Goal: Task Accomplishment & Management: Manage account settings

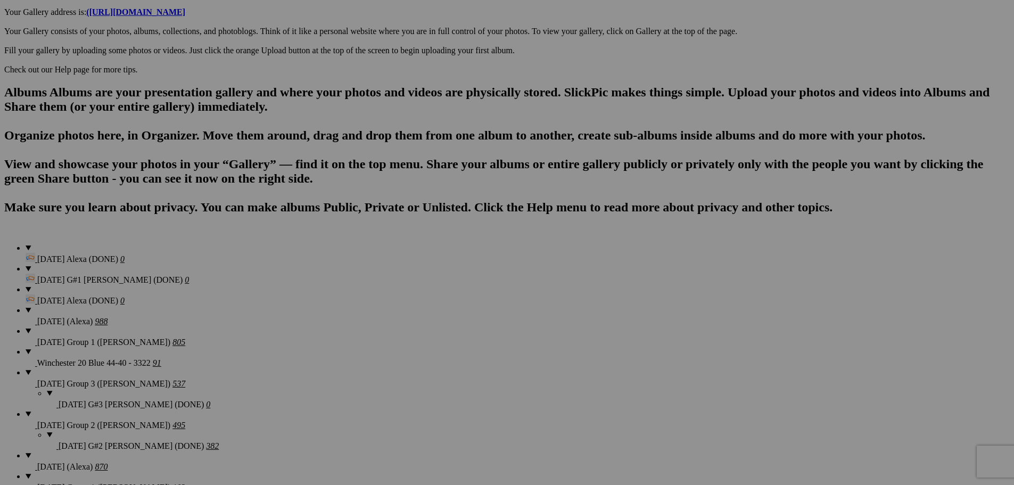
scroll to position [576, 0]
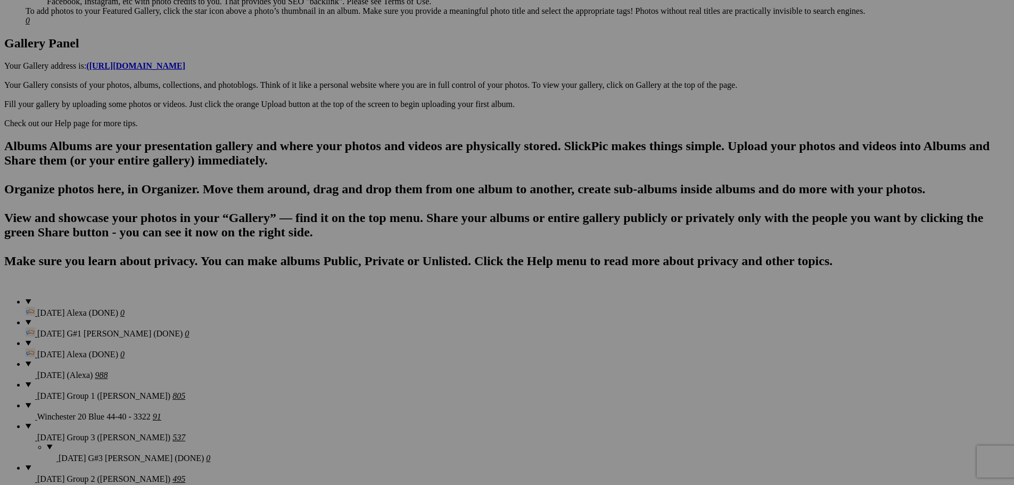
scroll to position [469, 0]
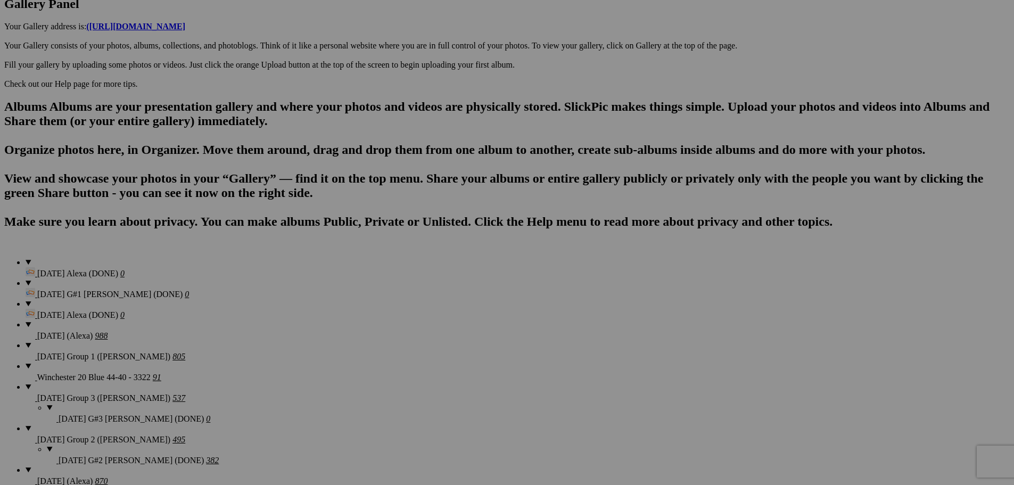
scroll to position [576, 0]
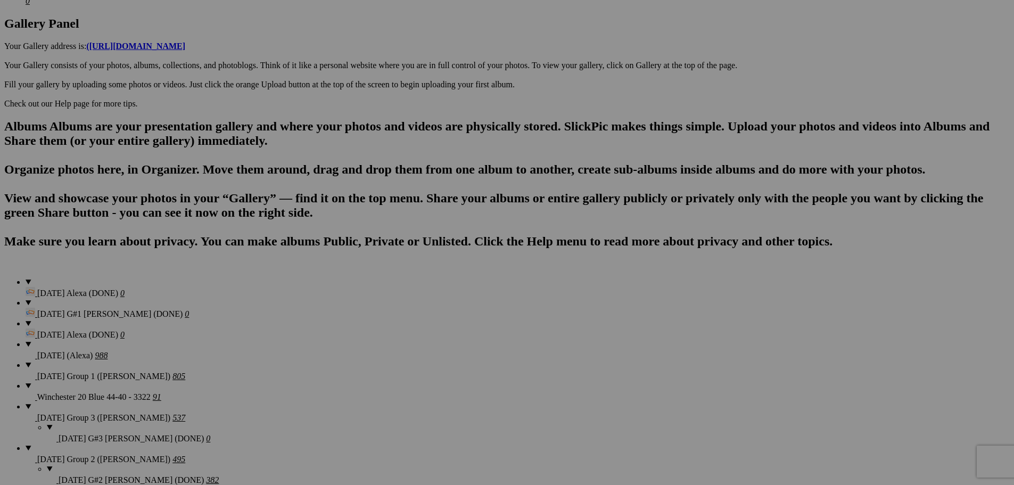
scroll to position [522, 0]
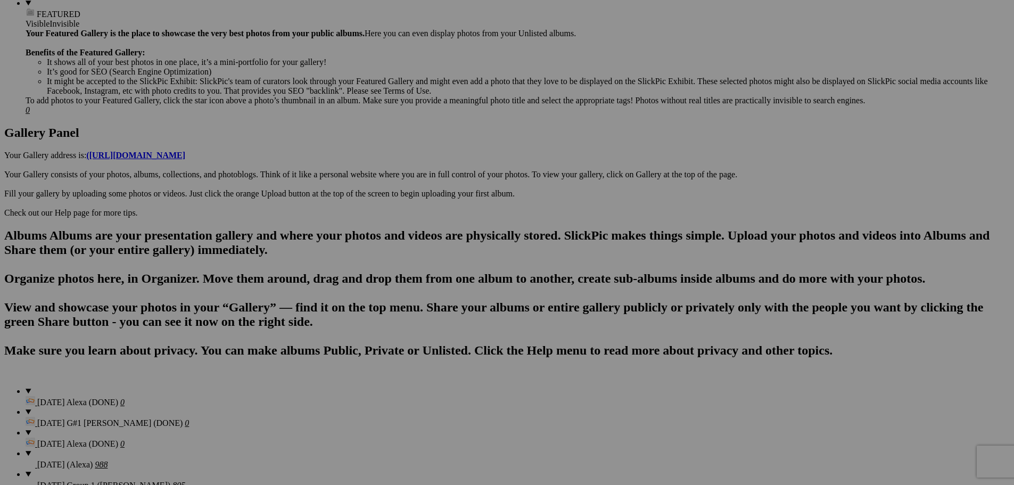
scroll to position [416, 0]
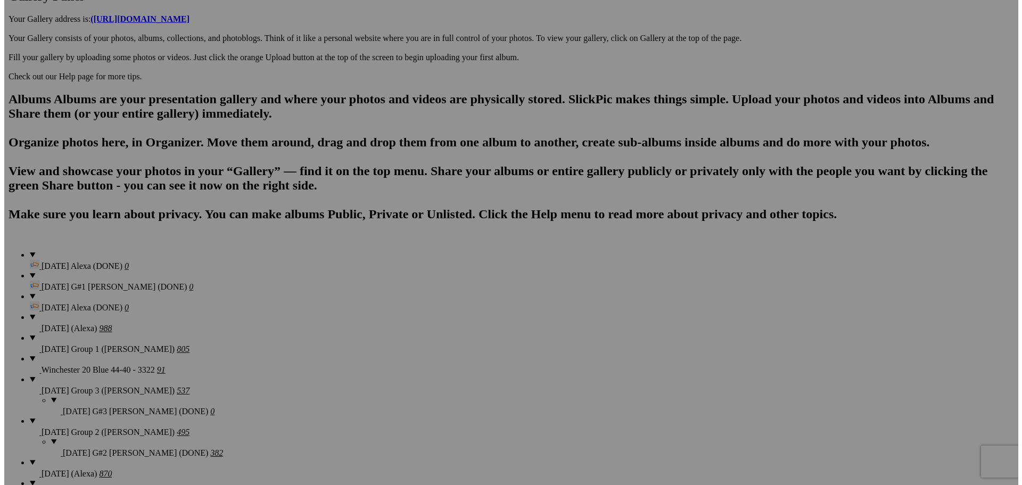
scroll to position [522, 0]
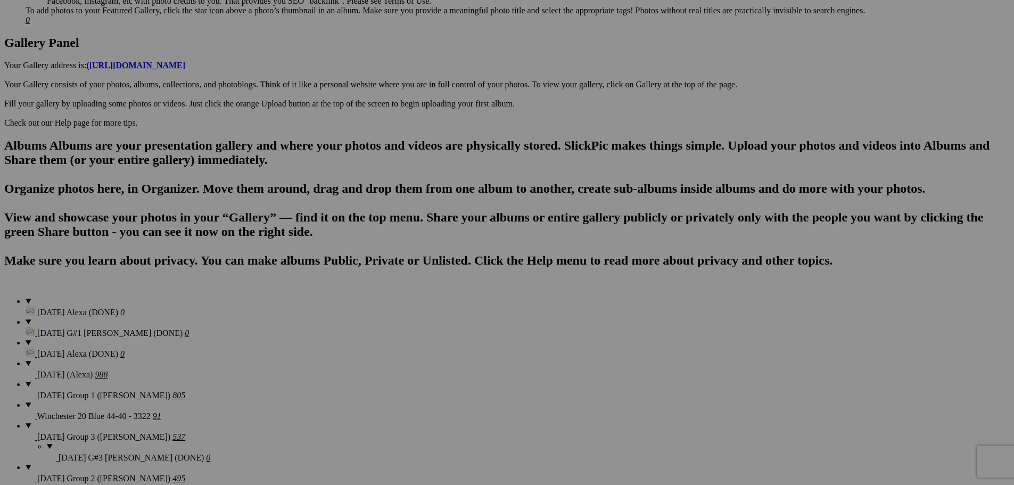
type textarea "<!-- SlickPic.com image hosting. HTML Bulk Share code Starts Here --> <div styl…"
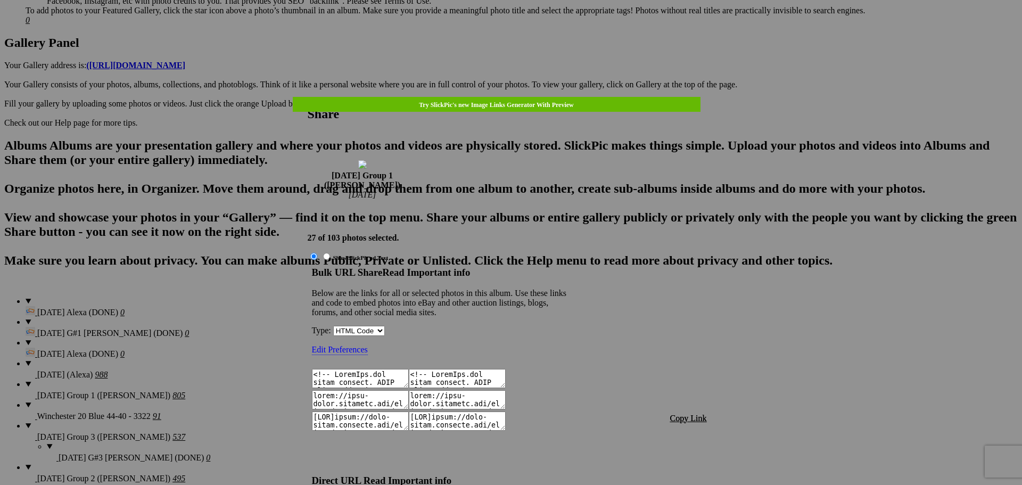
click at [686, 414] on span "Copy Link" at bounding box center [688, 418] width 37 height 9
click at [679, 414] on span "Copy Link" at bounding box center [688, 418] width 37 height 9
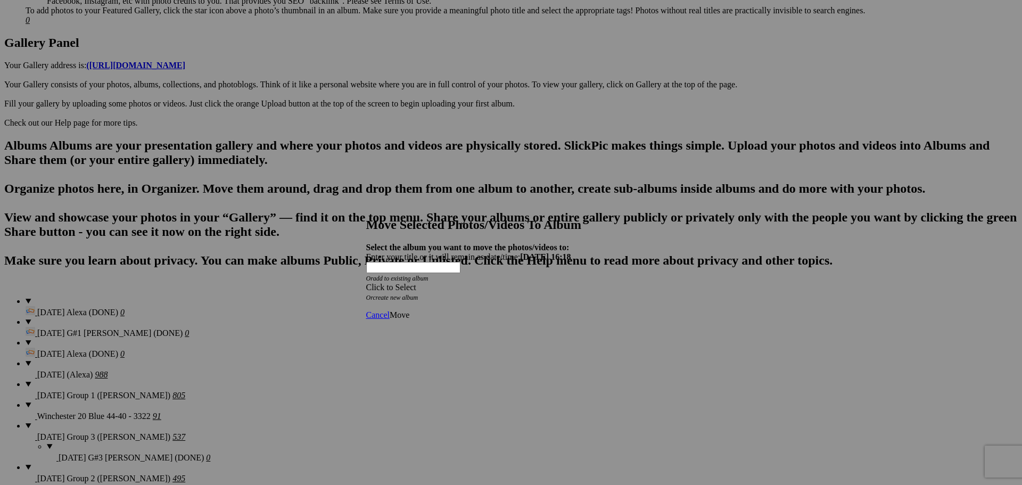
click at [528, 283] on div "Click to Select" at bounding box center [507, 288] width 282 height 10
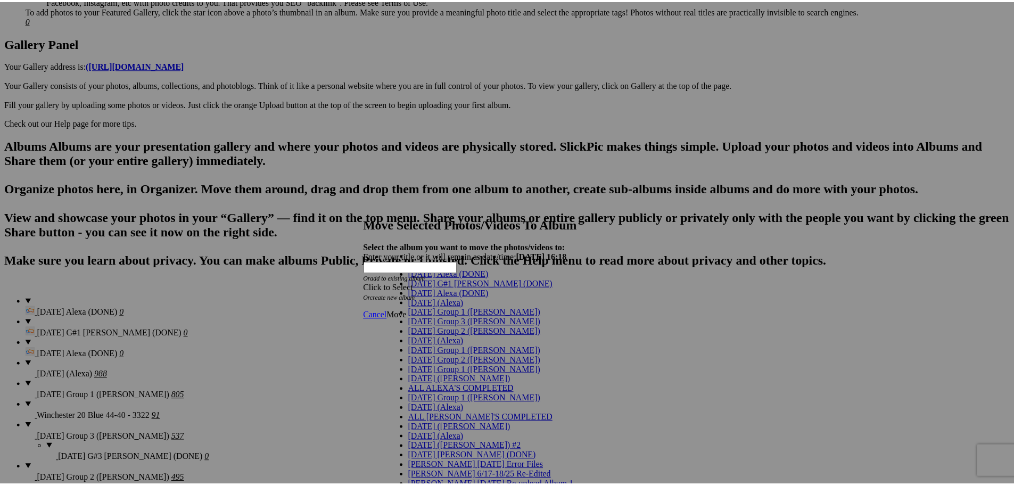
scroll to position [53, 0]
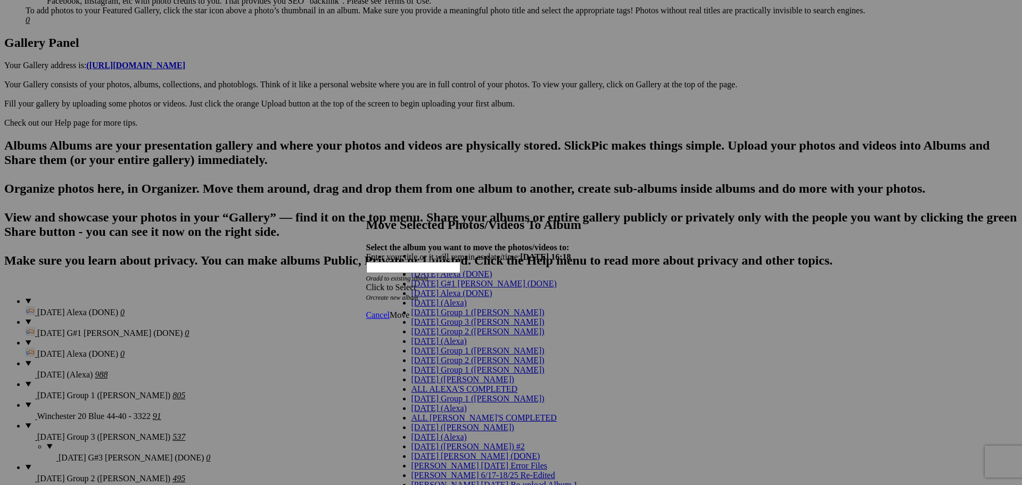
click at [426, 346] on span "[DATE] Group 1 ([PERSON_NAME])" at bounding box center [478, 350] width 133 height 9
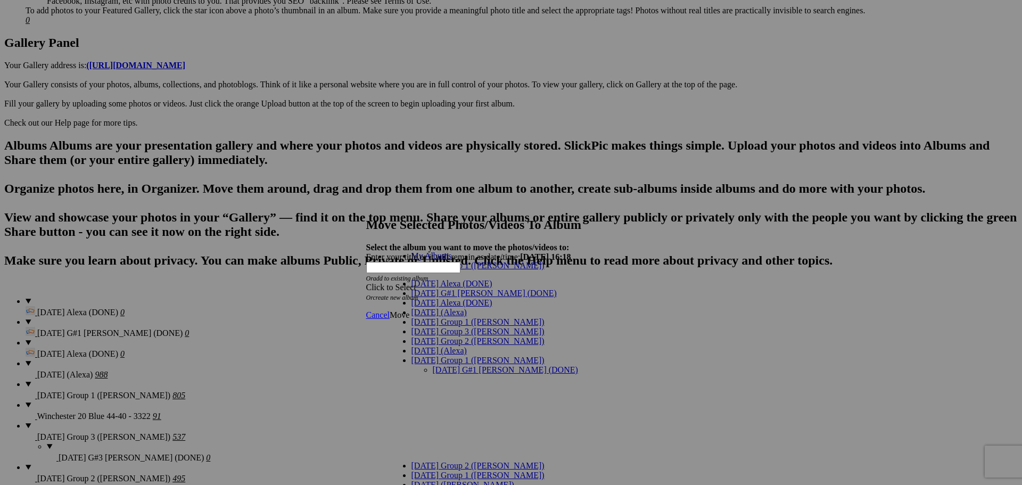
click at [463, 365] on link "[DATE] G#1 [PERSON_NAME] (DONE)" at bounding box center [505, 369] width 145 height 9
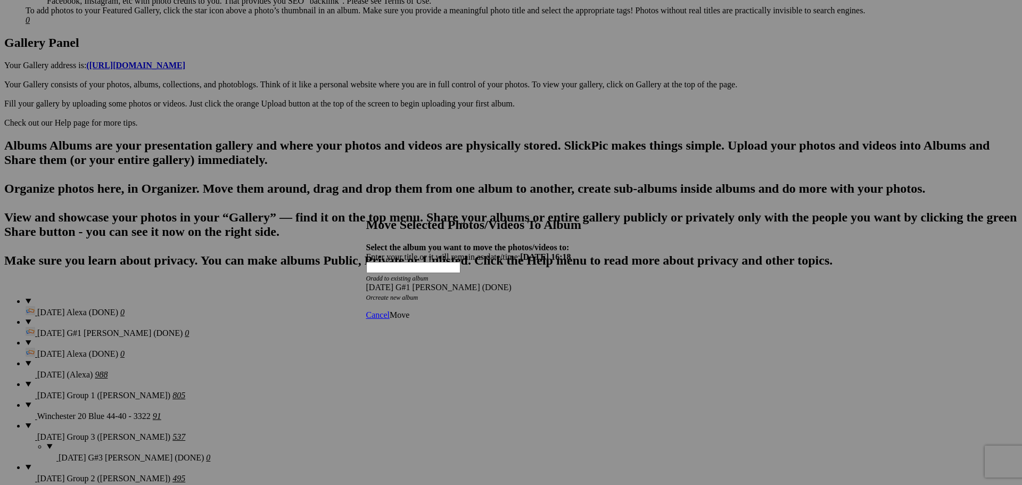
click at [409, 310] on span "Move" at bounding box center [400, 314] width 20 height 9
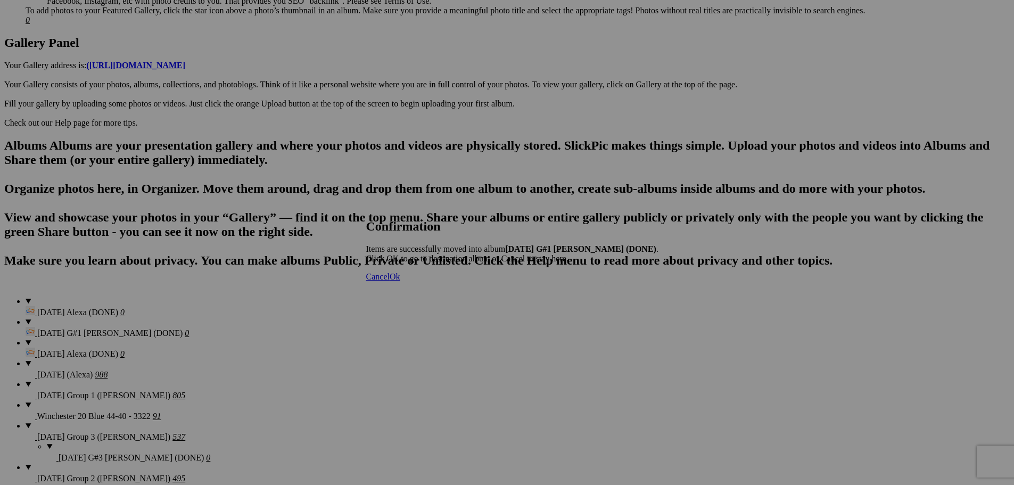
click at [390, 281] on span "Cancel" at bounding box center [377, 276] width 23 height 9
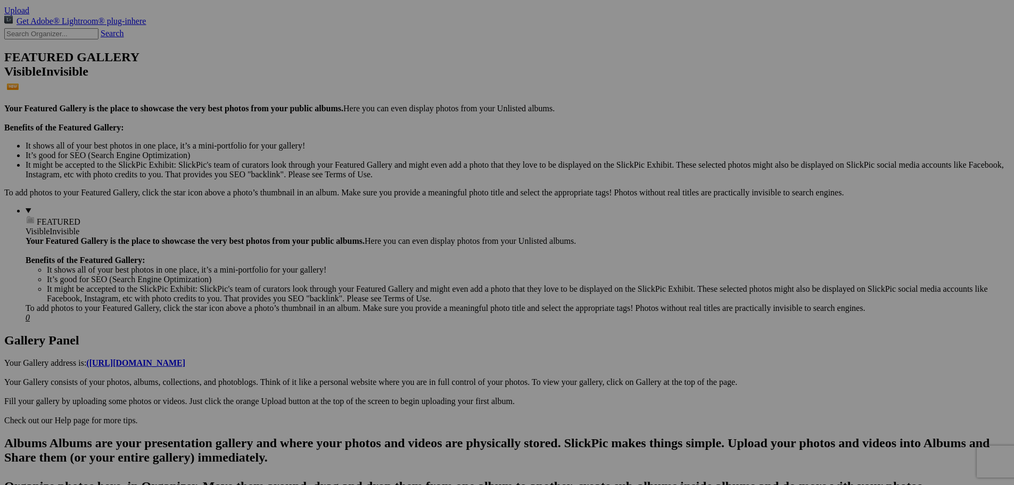
scroll to position [223, 0]
drag, startPoint x: 28, startPoint y: 40, endPoint x: 38, endPoint y: 176, distance: 136.7
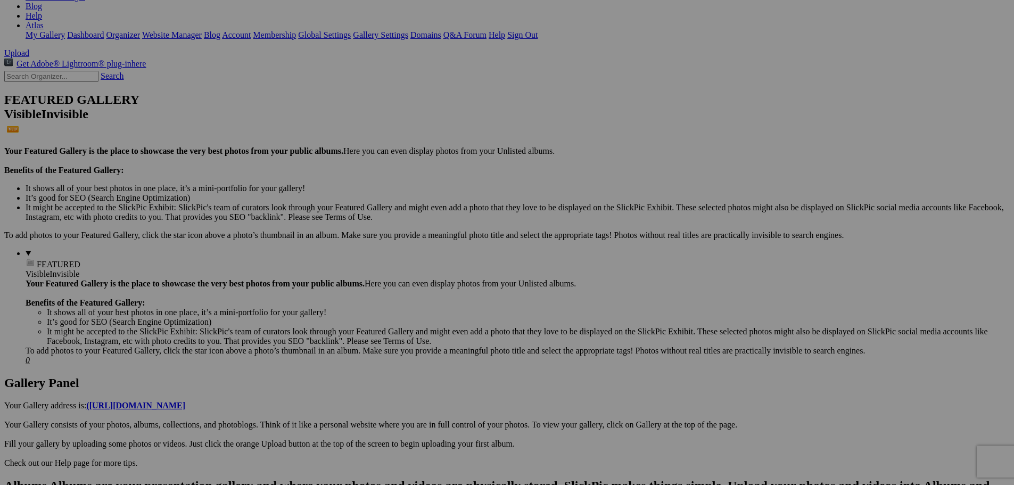
scroll to position [170, 0]
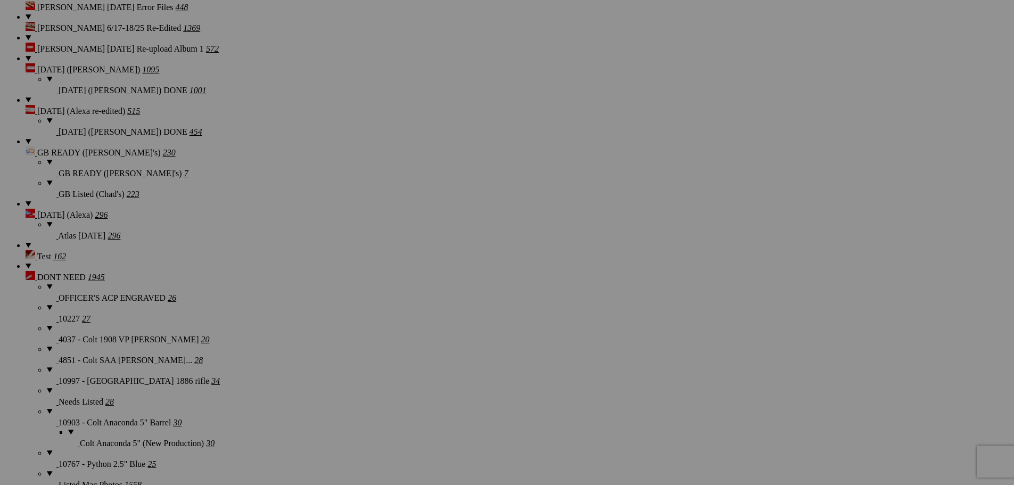
scroll to position [1897, 0]
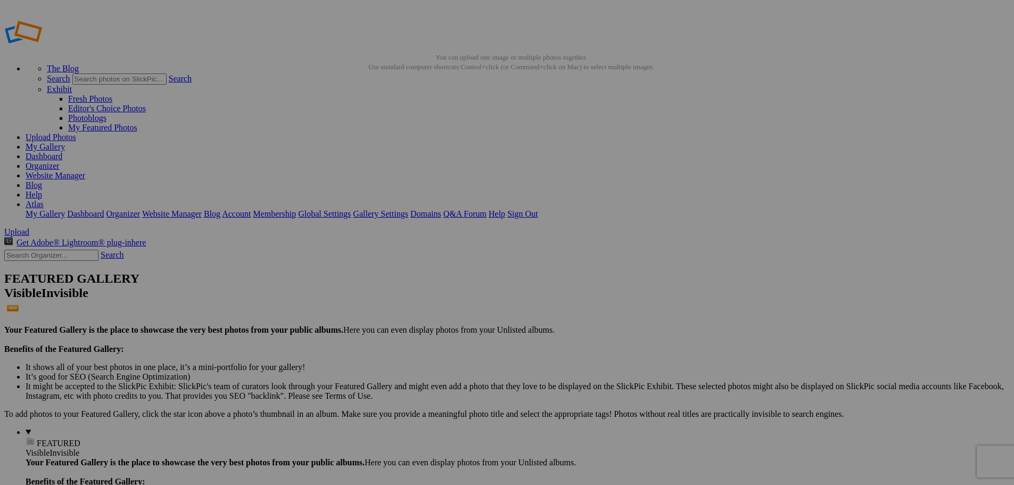
scroll to position [0, 0]
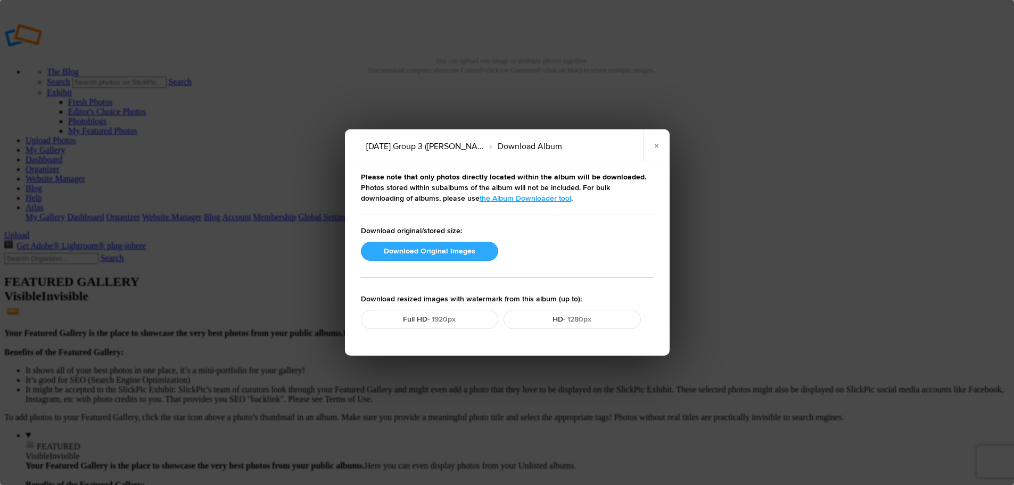
click at [402, 250] on button "Download Original Images" at bounding box center [429, 251] width 137 height 19
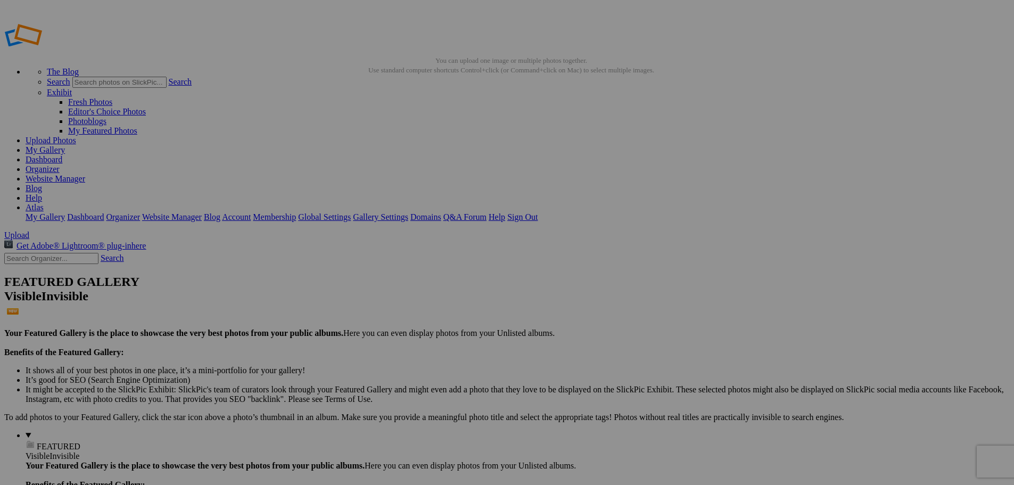
drag, startPoint x: 934, startPoint y: 119, endPoint x: 938, endPoint y: 115, distance: 5.7
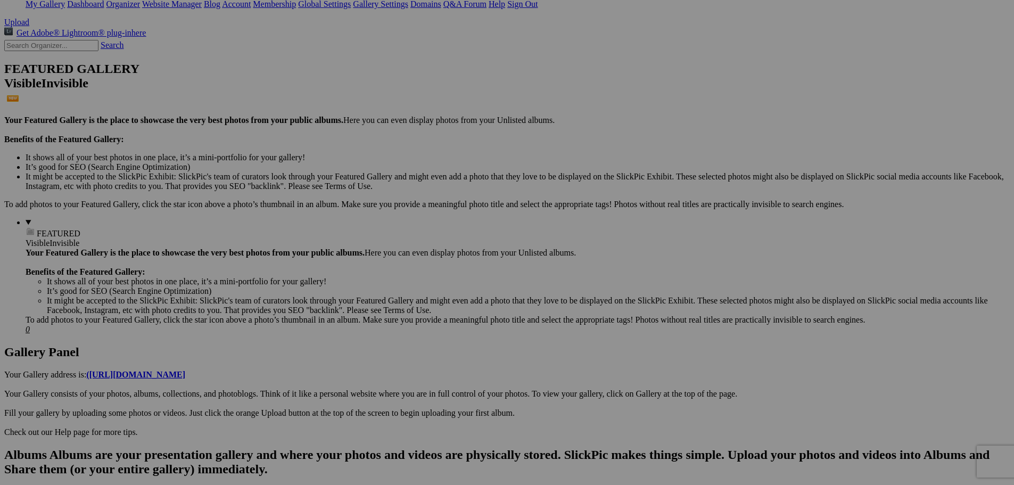
scroll to position [266, 0]
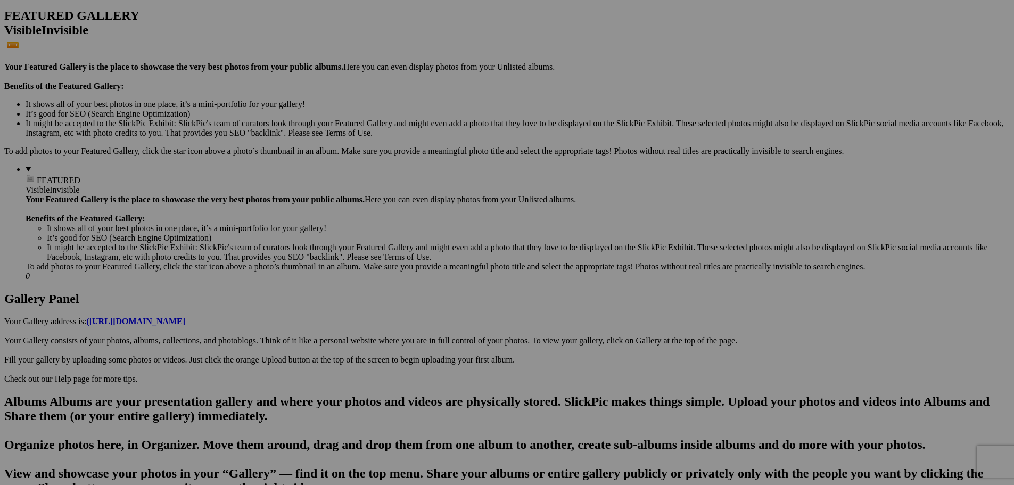
type textarea "<!-- [DOMAIN_NAME] image hosting. HTML Bulk Share code Starts Here --> <div sty…"
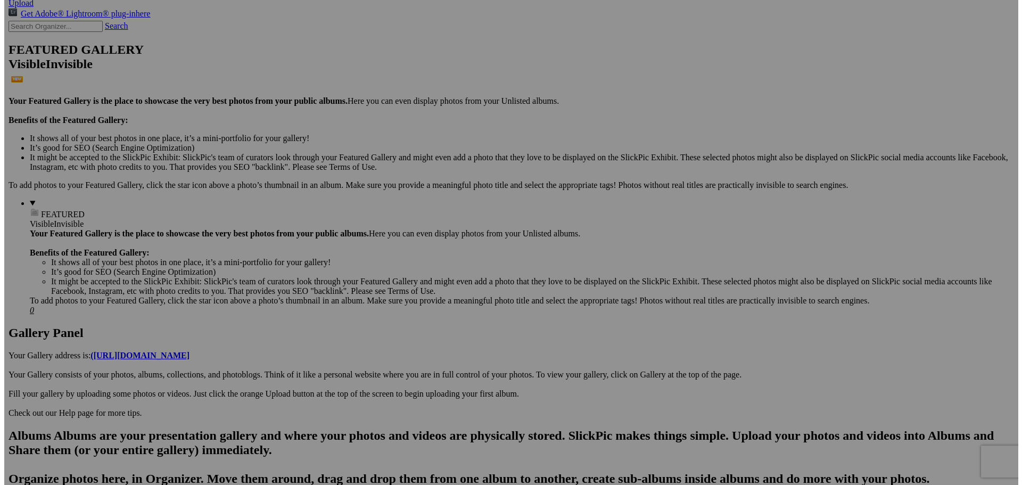
scroll to position [213, 0]
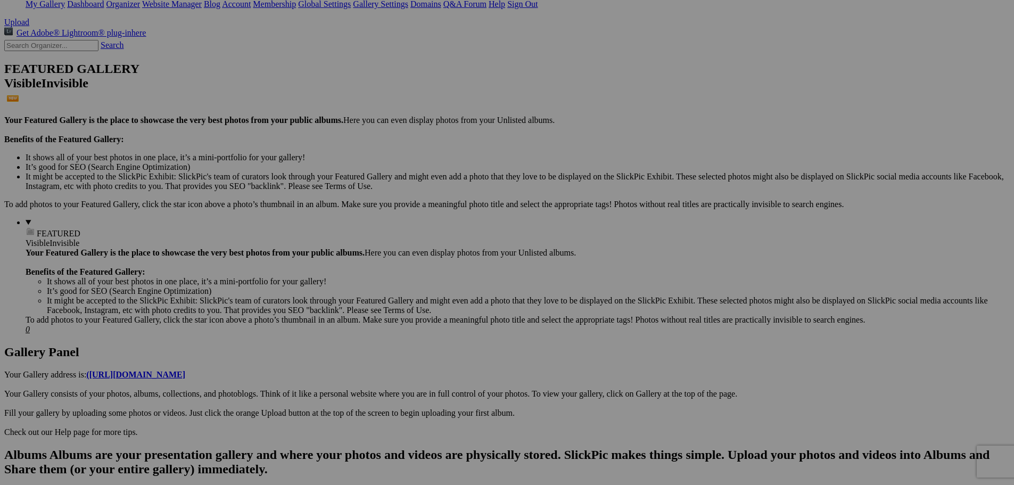
type textarea "<!-- [DOMAIN_NAME] image hosting. HTML Bulk Share code Starts Here --> <div sty…"
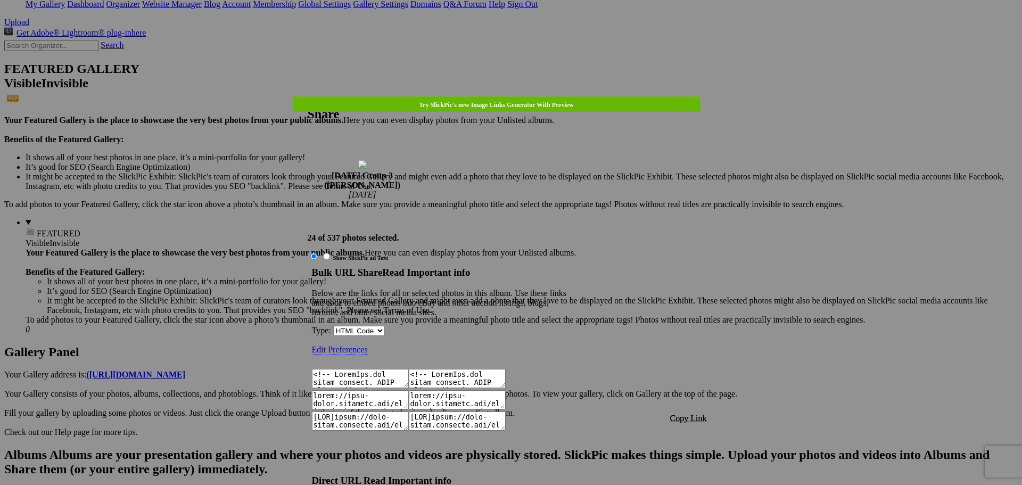
click at [699, 414] on span "Copy Link" at bounding box center [688, 418] width 37 height 9
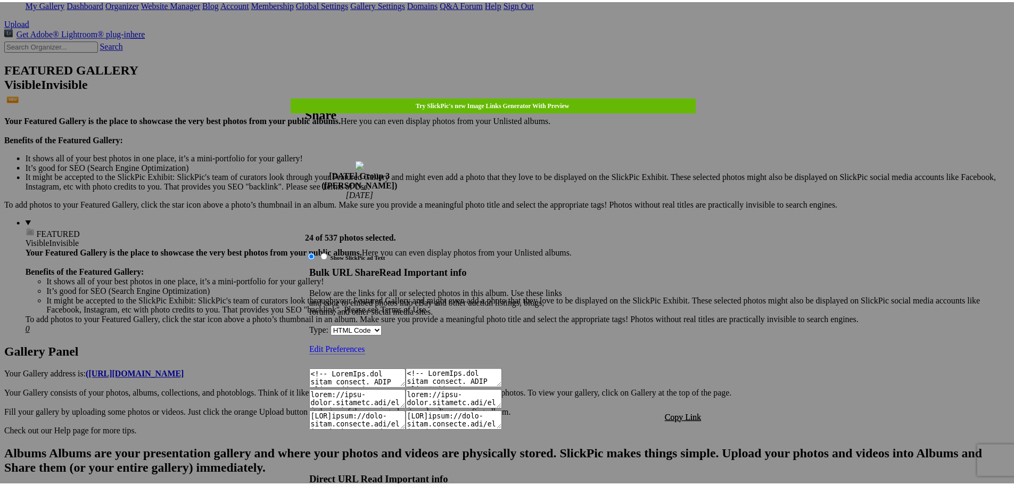
scroll to position [809, 0]
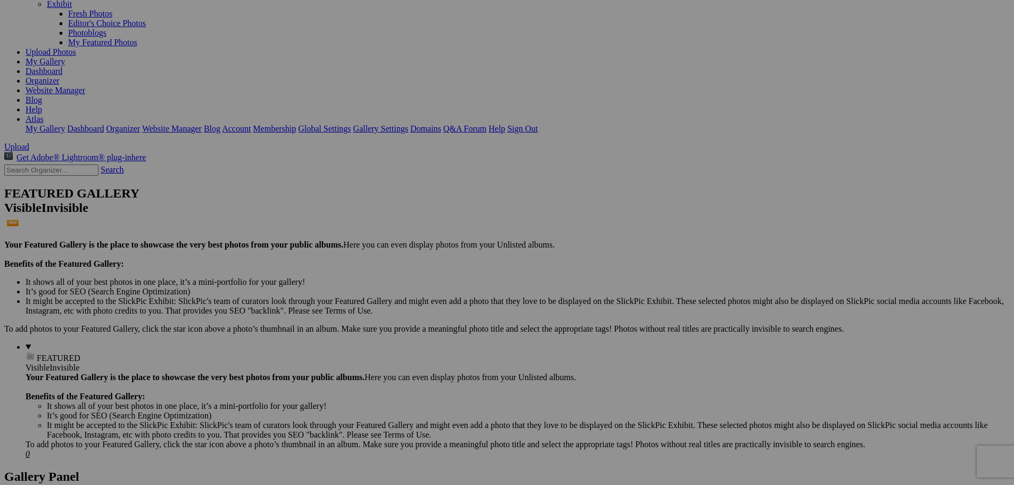
scroll to position [53, 0]
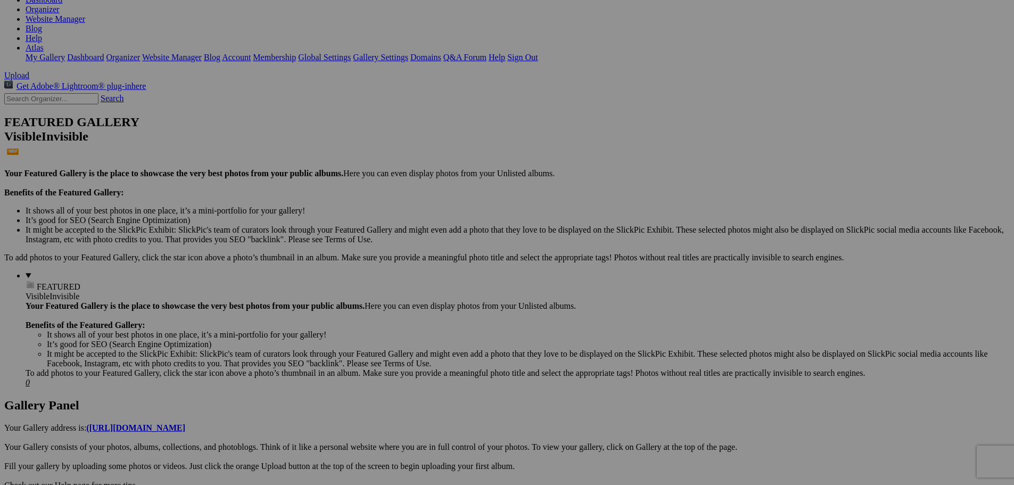
scroll to position [319, 0]
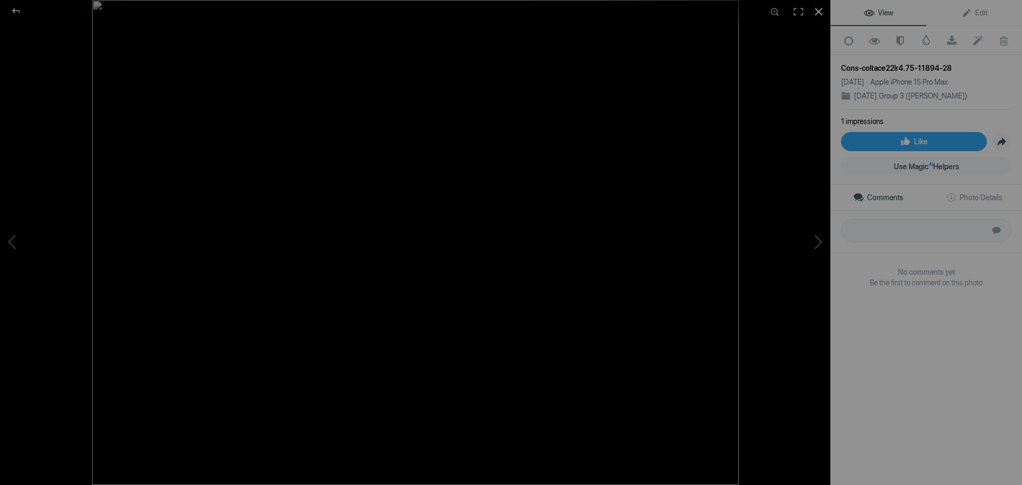
click at [816, 12] on div at bounding box center [818, 11] width 23 height 23
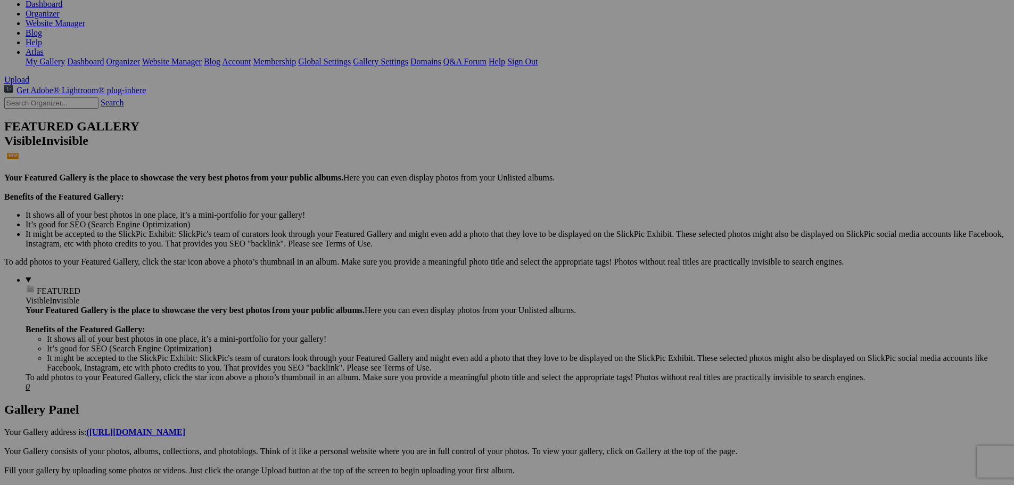
scroll to position [160, 0]
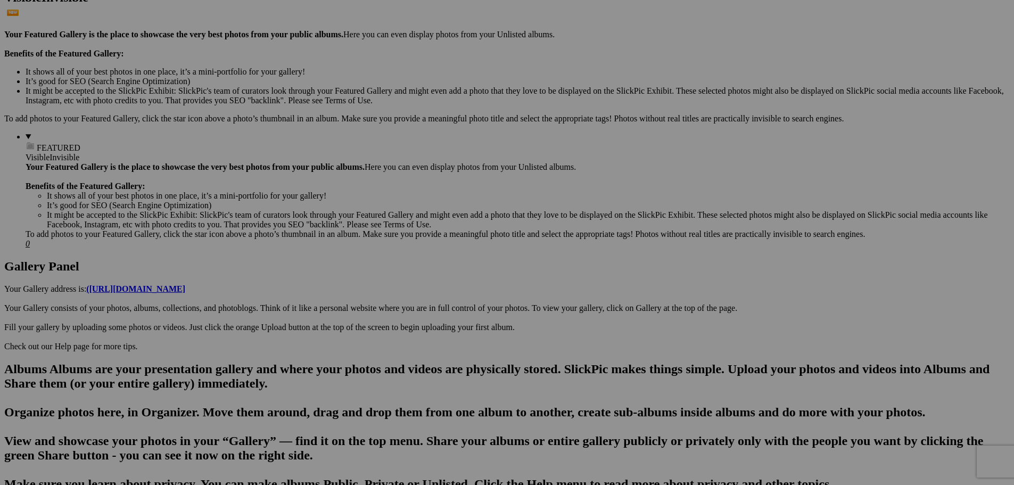
scroll to position [319, 0]
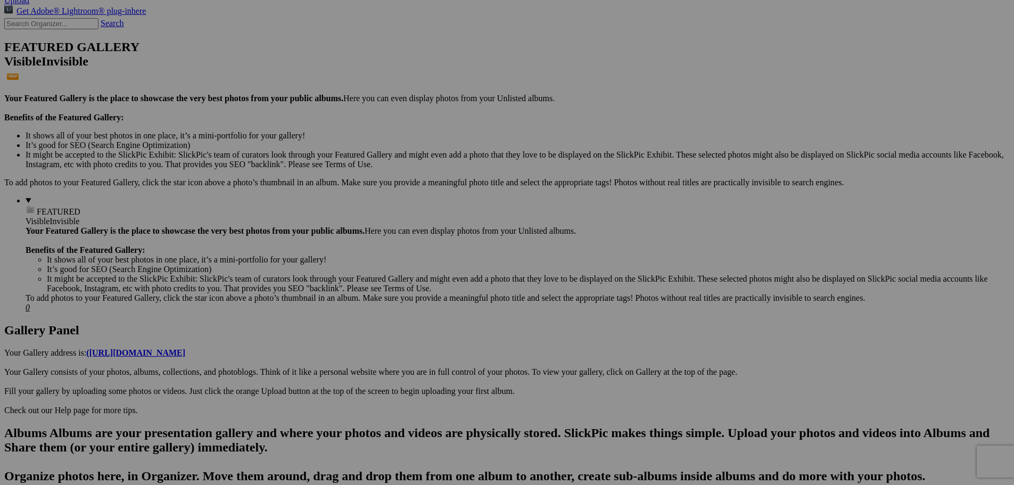
scroll to position [106, 0]
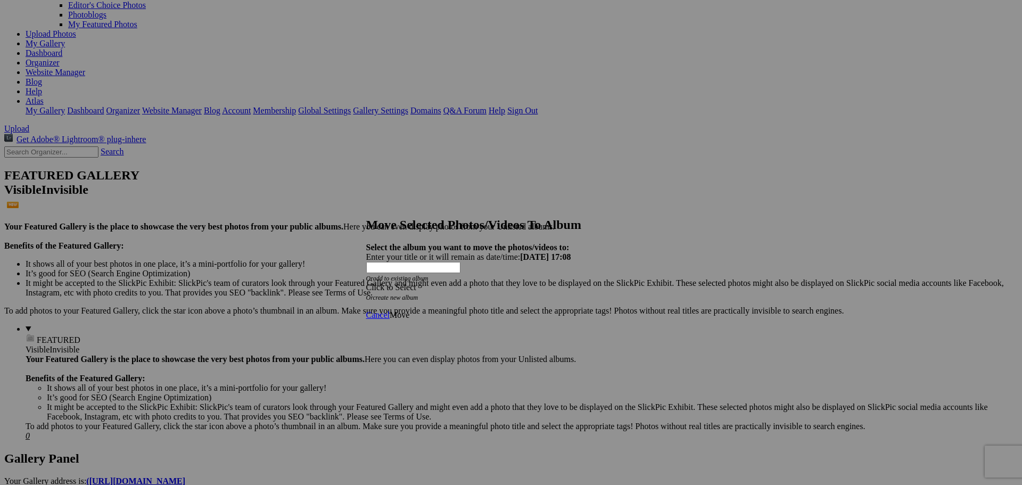
click at [473, 283] on div "Click to Select" at bounding box center [507, 288] width 282 height 10
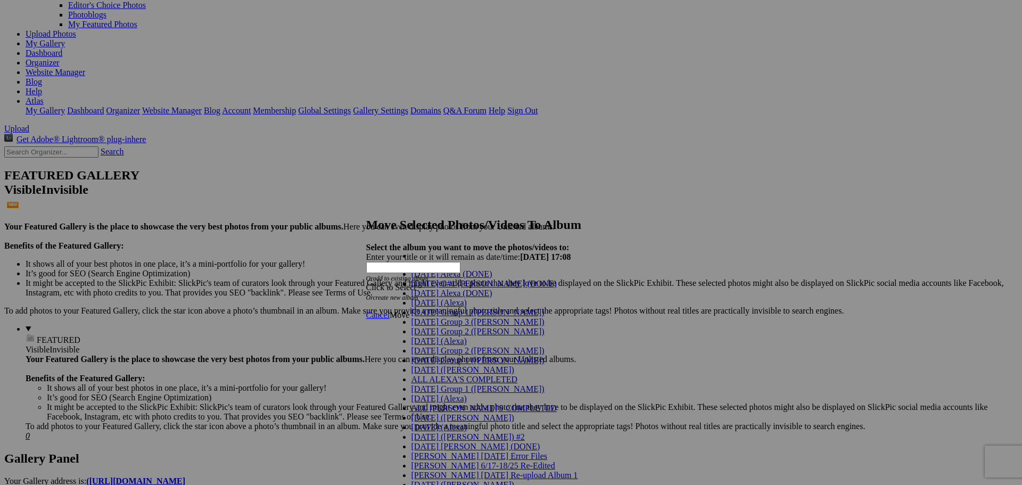
click at [445, 326] on span "[DATE] Group 3 ([PERSON_NAME])" at bounding box center [478, 321] width 133 height 9
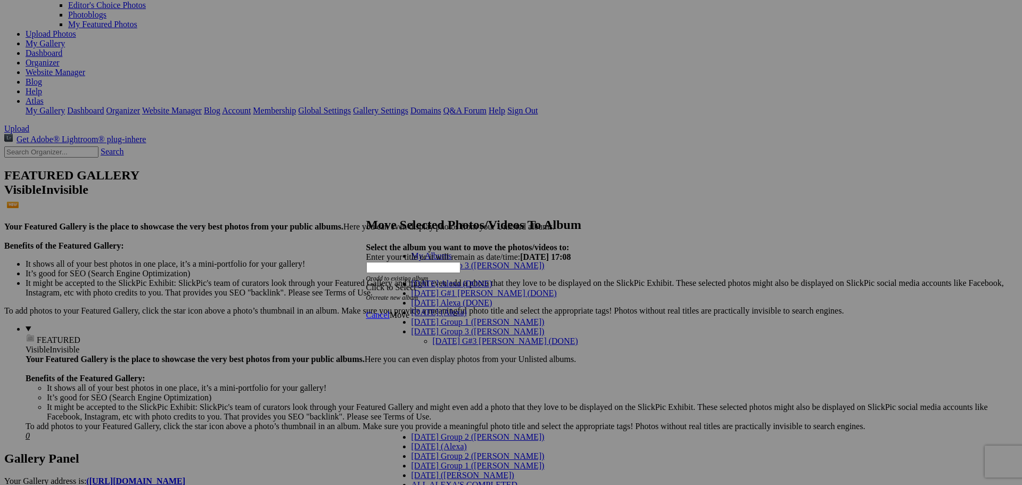
click at [437, 336] on link "[DATE] G#3 [PERSON_NAME] (DONE)" at bounding box center [505, 340] width 145 height 9
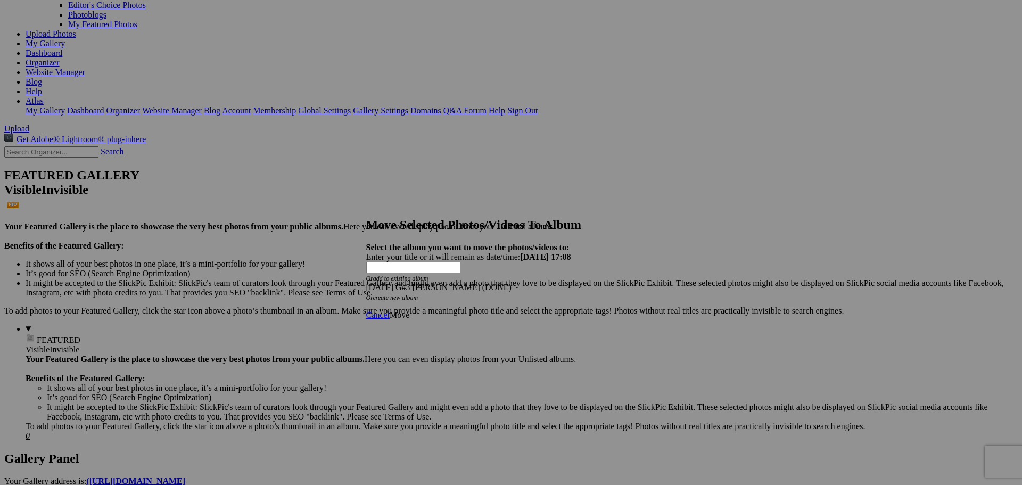
click at [409, 310] on link "Move" at bounding box center [400, 314] width 20 height 9
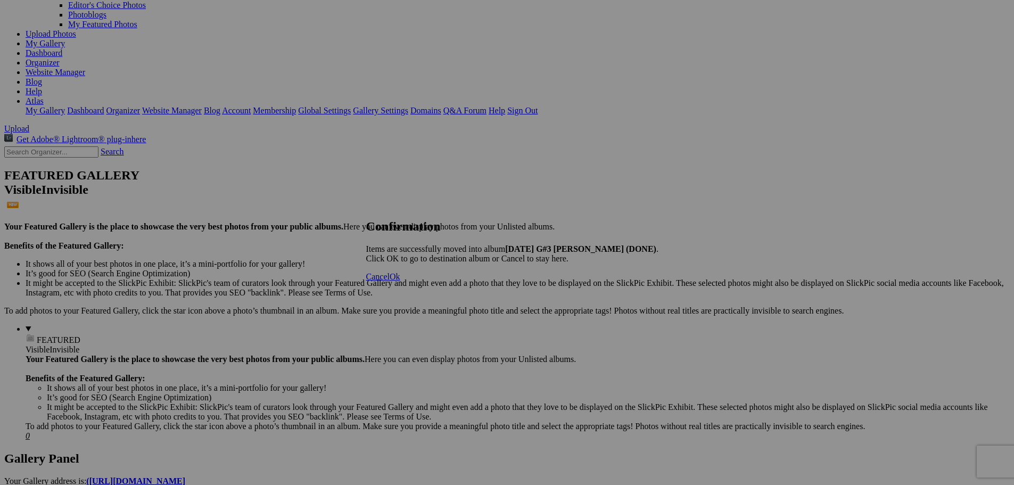
click at [390, 281] on span "Cancel" at bounding box center [377, 276] width 23 height 9
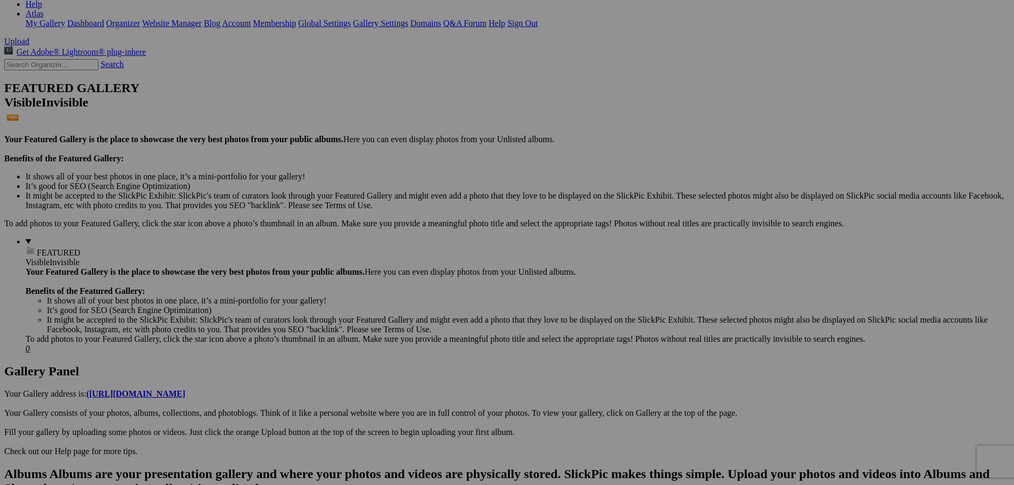
scroll to position [213, 0]
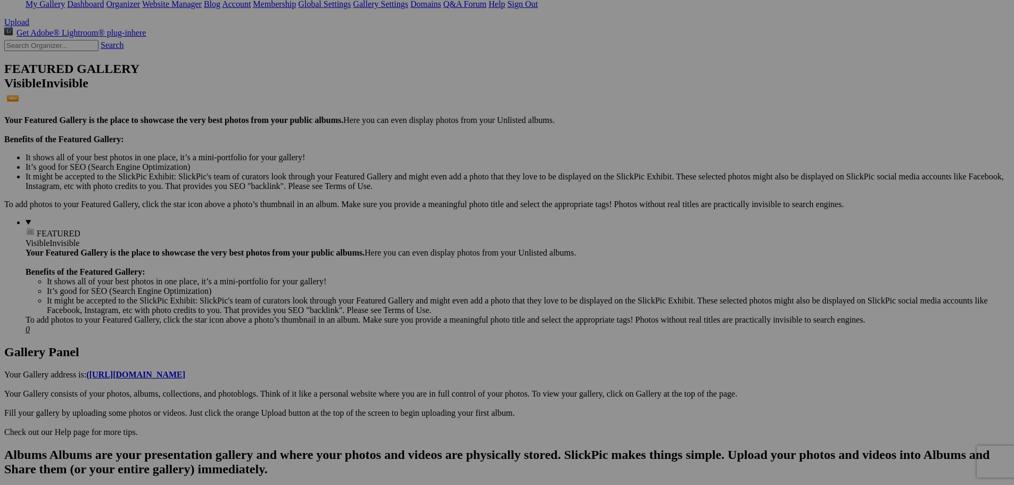
scroll to position [213, 0]
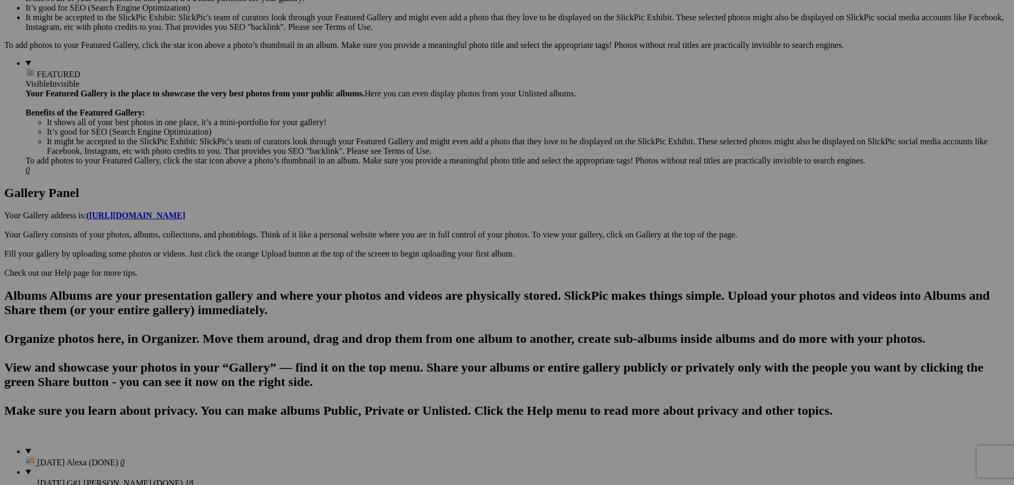
scroll to position [373, 0]
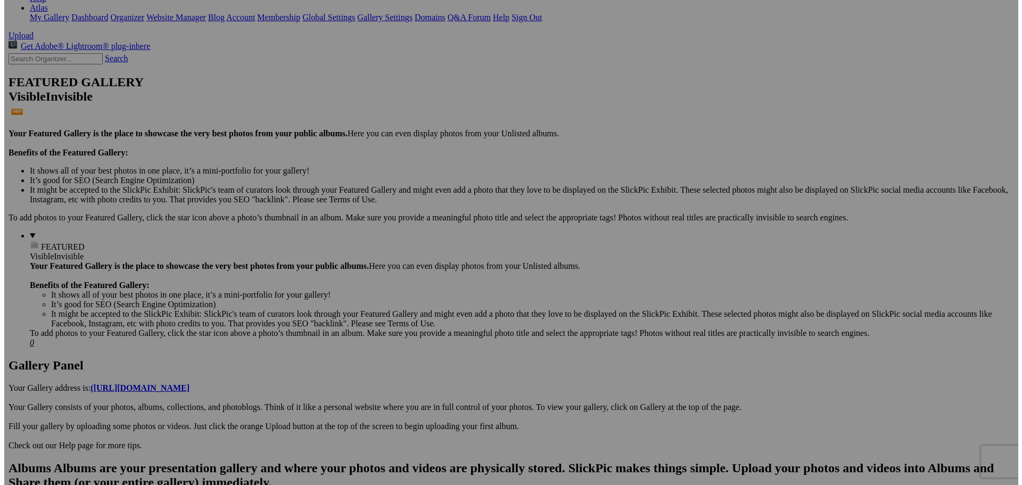
scroll to position [160, 0]
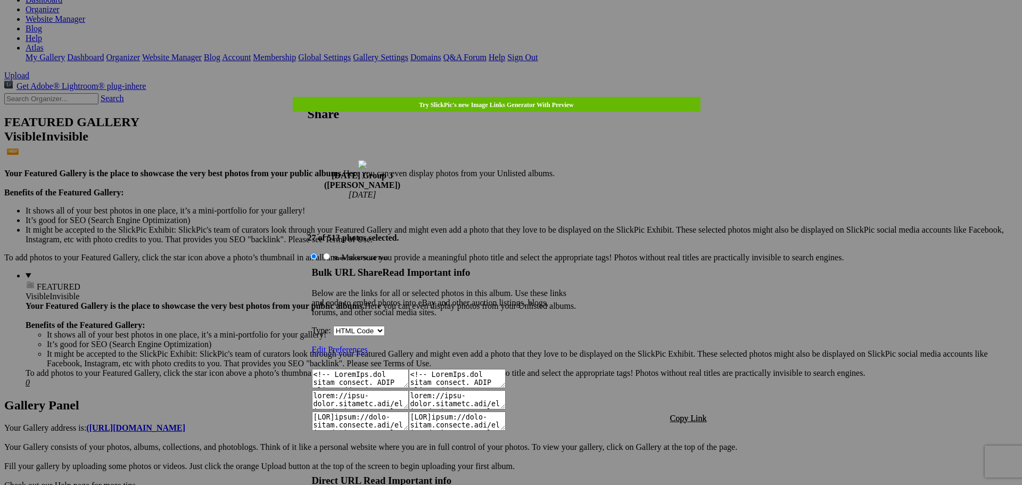
click at [697, 414] on span "Copy Link" at bounding box center [688, 418] width 37 height 9
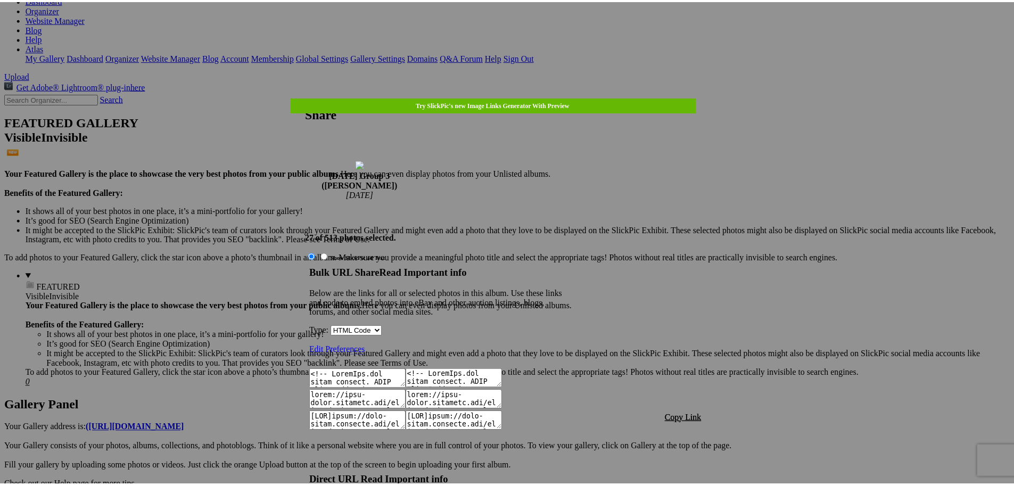
scroll to position [920, 0]
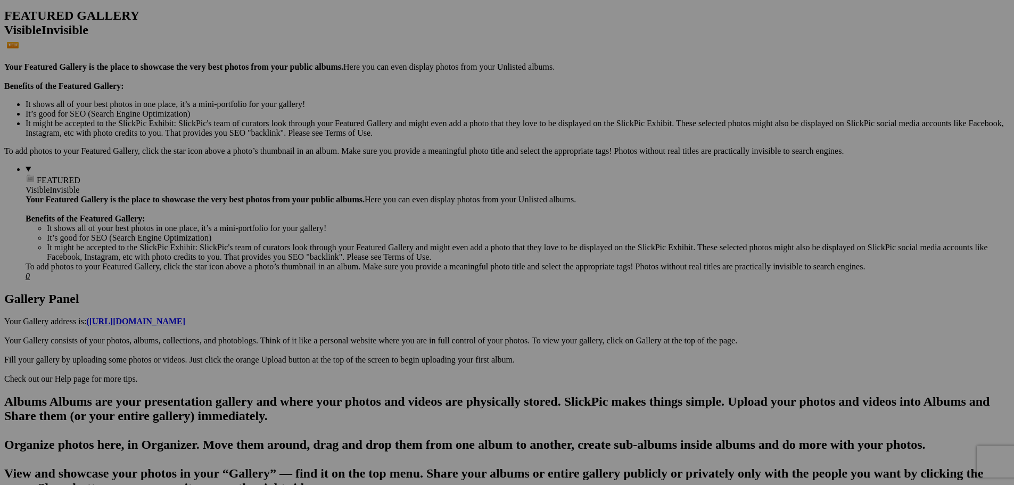
scroll to position [106, 0]
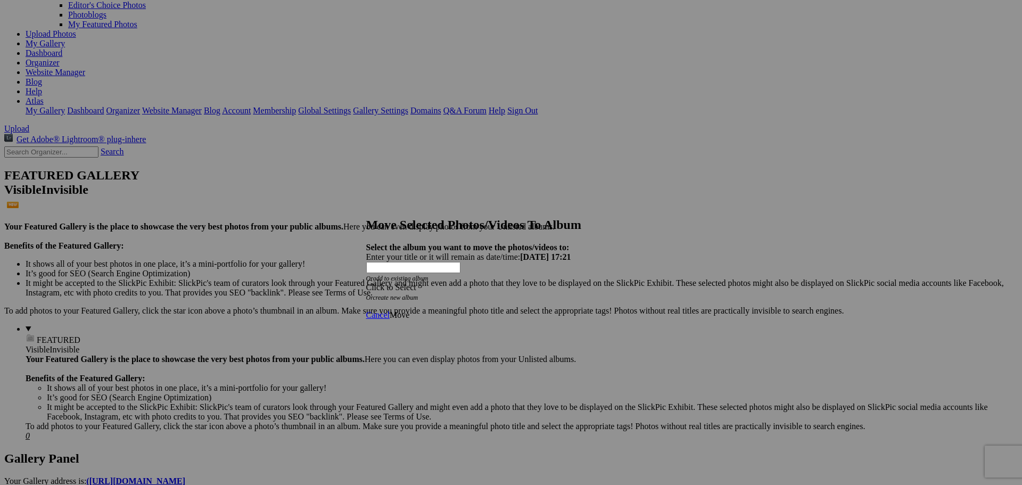
click at [552, 283] on div "Click to Select" at bounding box center [507, 288] width 282 height 10
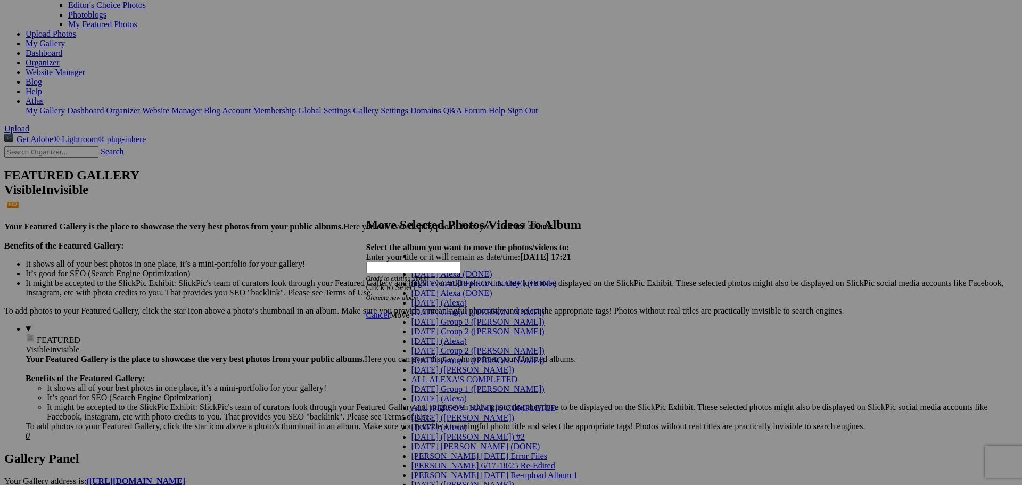
click at [437, 326] on span "[DATE] Group 3 ([PERSON_NAME])" at bounding box center [478, 321] width 133 height 9
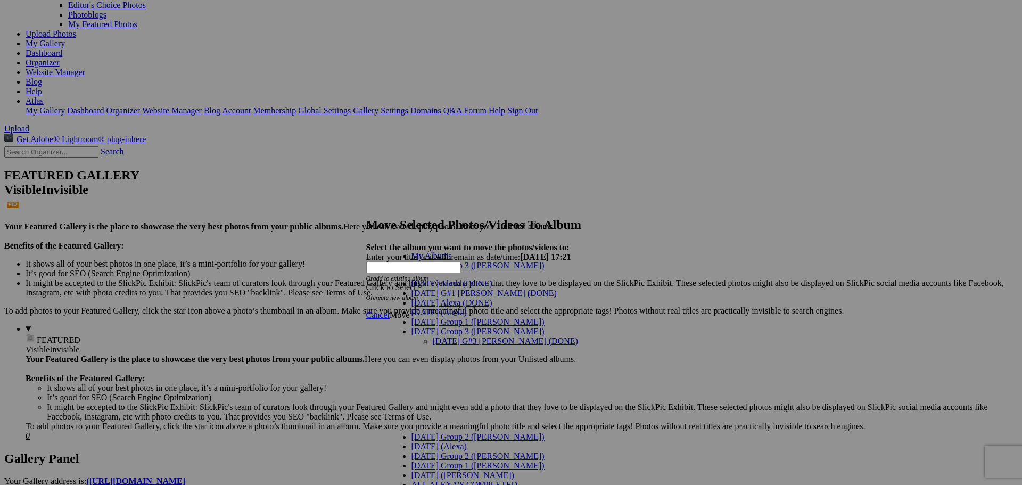
click at [433, 336] on link "[DATE] G#3 [PERSON_NAME] (DONE)" at bounding box center [505, 340] width 145 height 9
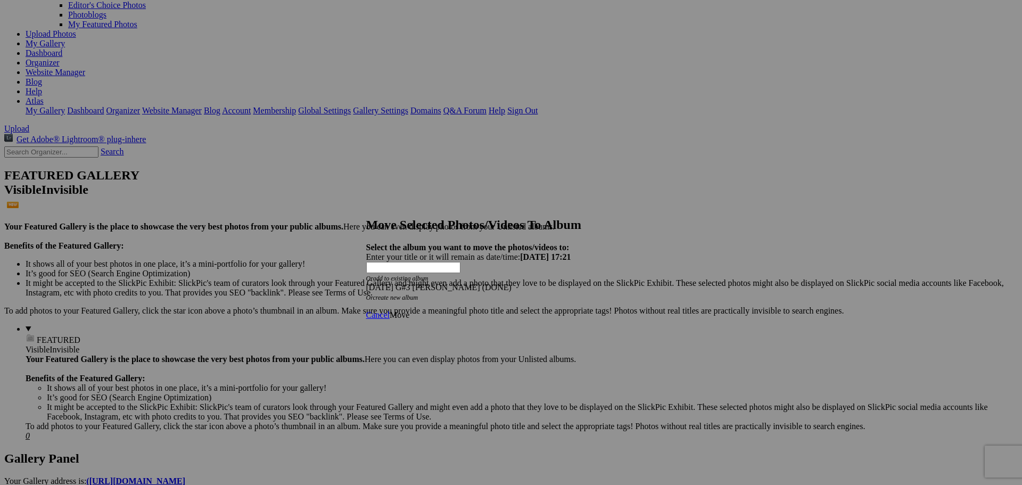
click at [409, 310] on span "Move" at bounding box center [400, 314] width 20 height 9
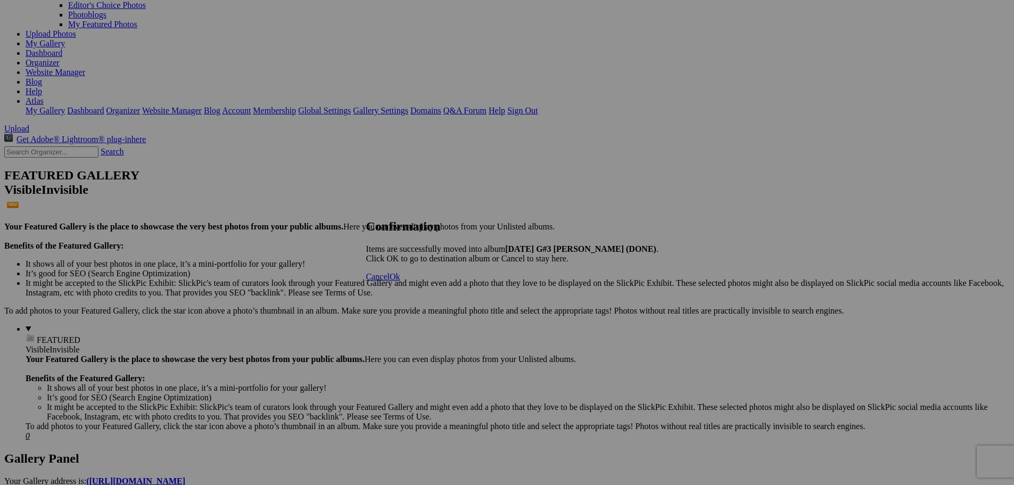
click at [390, 281] on span "Cancel" at bounding box center [377, 276] width 23 height 9
